Goal: Find specific page/section

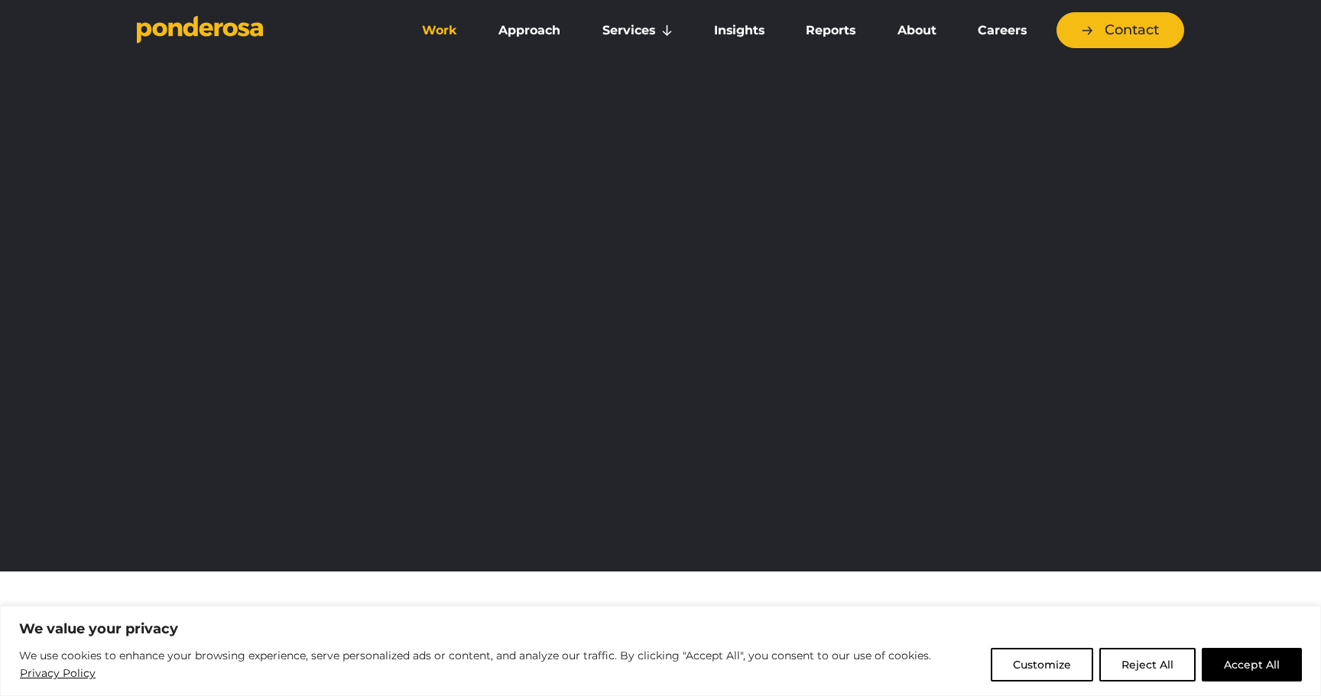
click at [455, 33] on link "Work" at bounding box center [439, 31] width 70 height 32
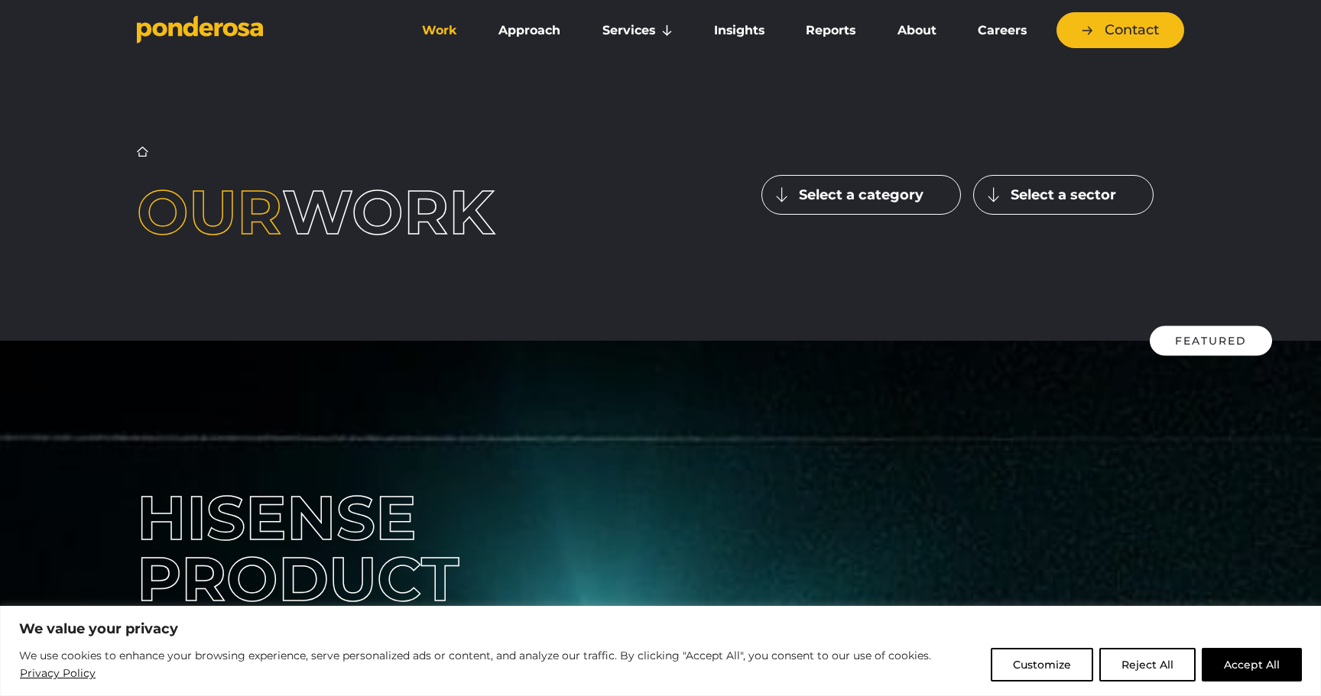
click at [999, 26] on link "Careers" at bounding box center [1002, 31] width 84 height 32
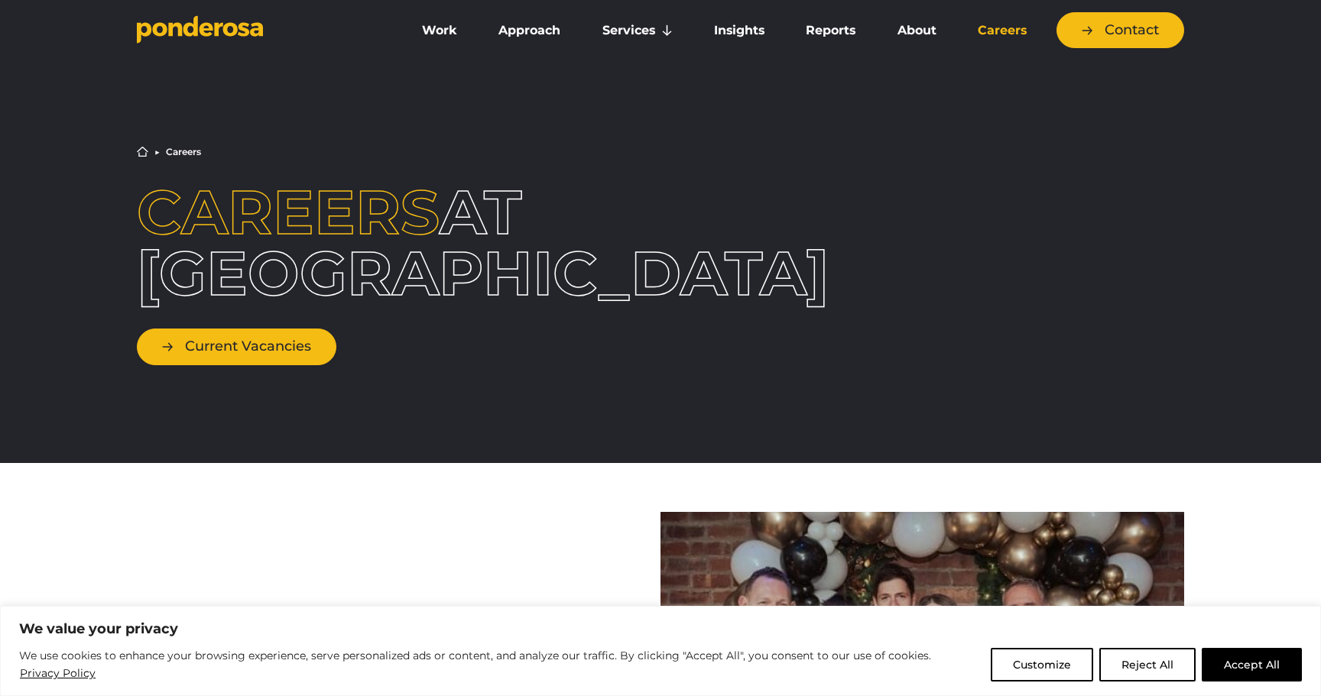
click at [302, 350] on link "Current Vacancies" at bounding box center [237, 347] width 200 height 36
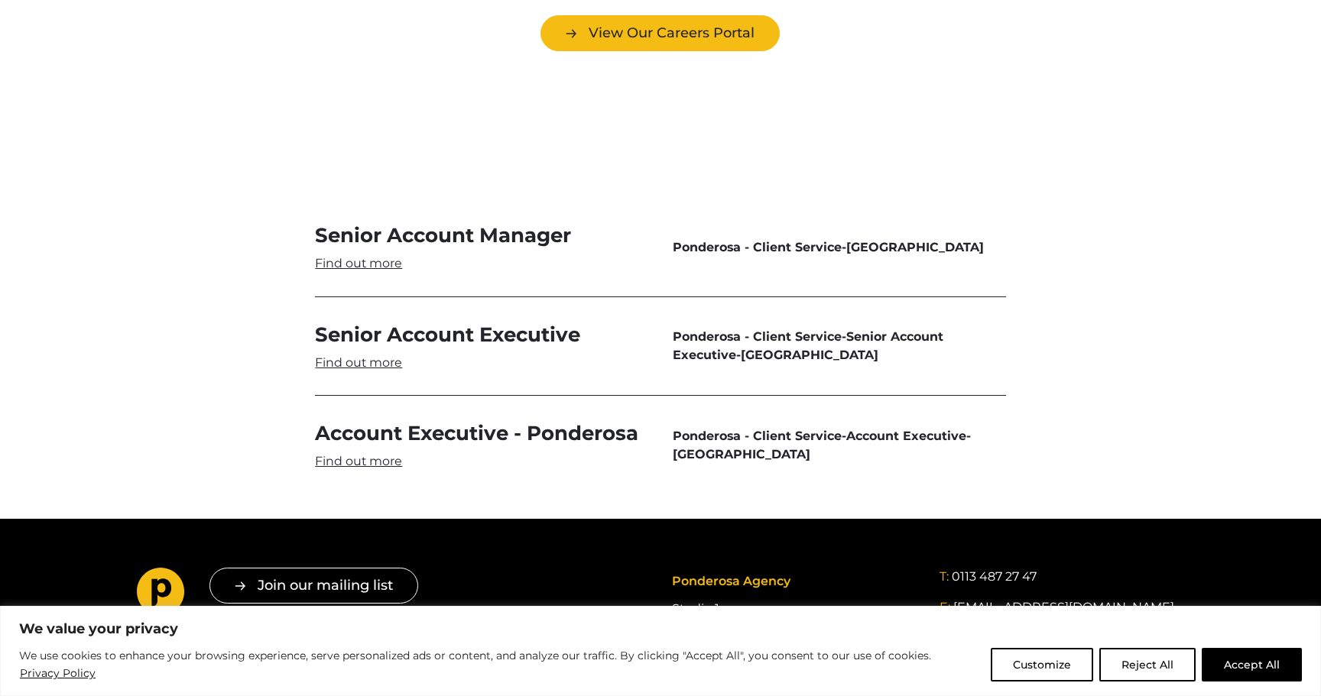
scroll to position [4503, 0]
